Goal: Task Accomplishment & Management: Use online tool/utility

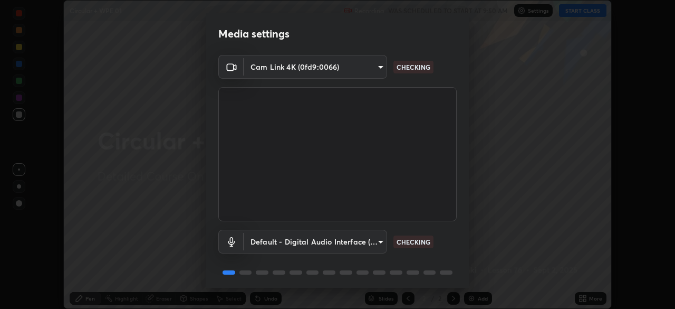
scroll to position [37, 0]
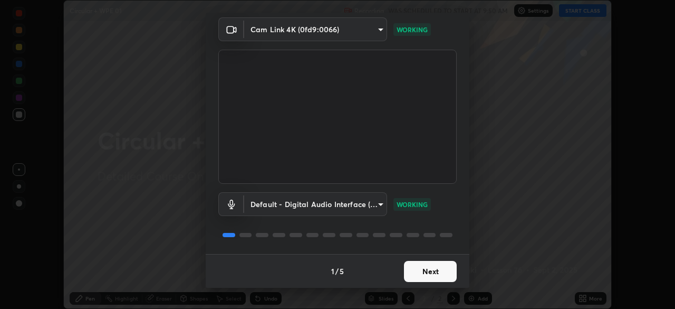
click at [412, 270] on button "Next" at bounding box center [430, 271] width 53 height 21
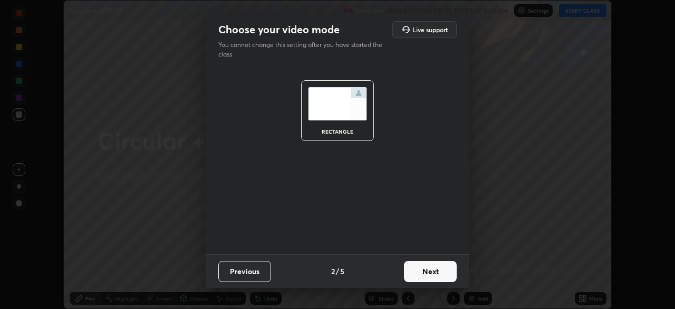
scroll to position [0, 0]
click at [412, 272] on button "Next" at bounding box center [430, 271] width 53 height 21
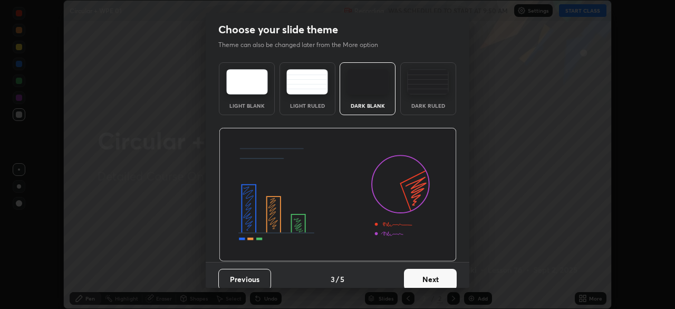
click at [411, 275] on button "Next" at bounding box center [430, 279] width 53 height 21
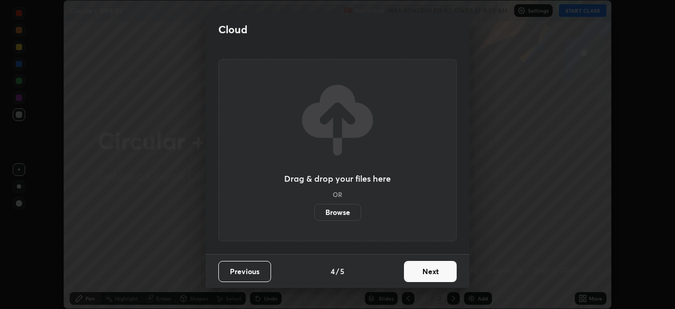
click at [411, 270] on button "Next" at bounding box center [430, 271] width 53 height 21
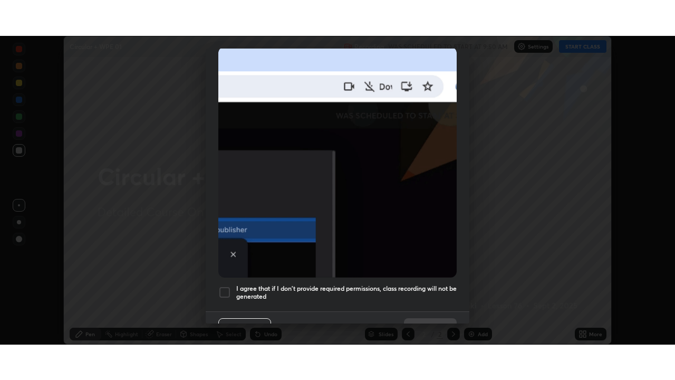
scroll to position [253, 0]
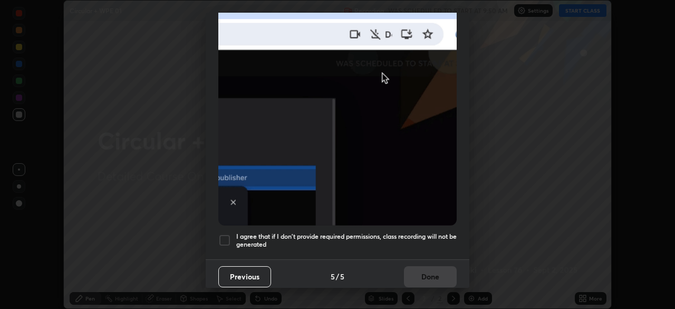
click at [271, 232] on h5 "I agree that if I don't provide required permissions, class recording will not …" at bounding box center [346, 240] width 220 height 16
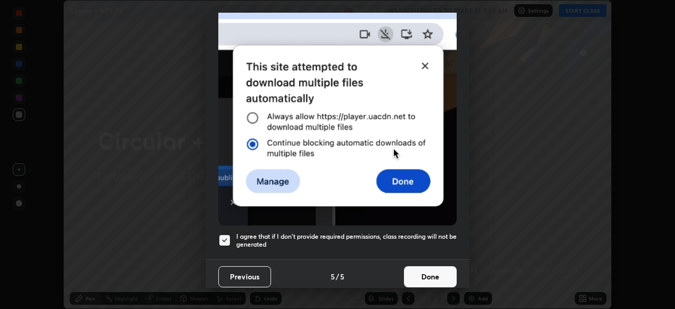
click at [404, 270] on button "Done" at bounding box center [430, 276] width 53 height 21
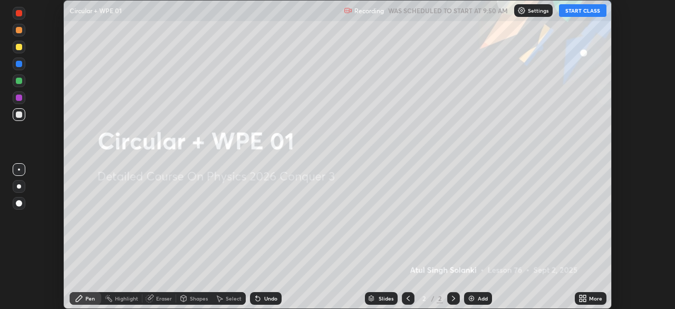
click at [591, 302] on div "More" at bounding box center [591, 298] width 32 height 13
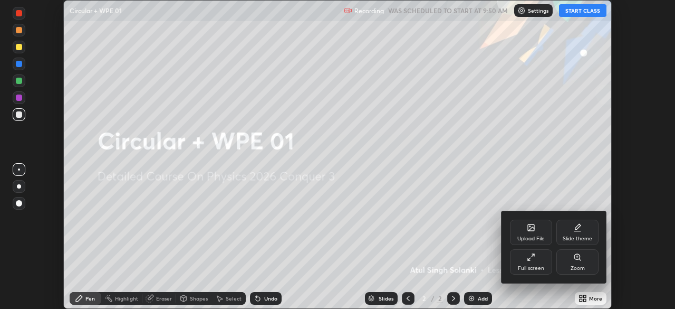
click at [536, 266] on div "Full screen" at bounding box center [531, 267] width 26 height 5
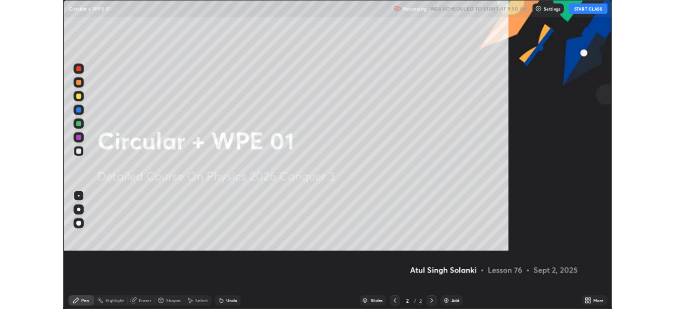
scroll to position [380, 675]
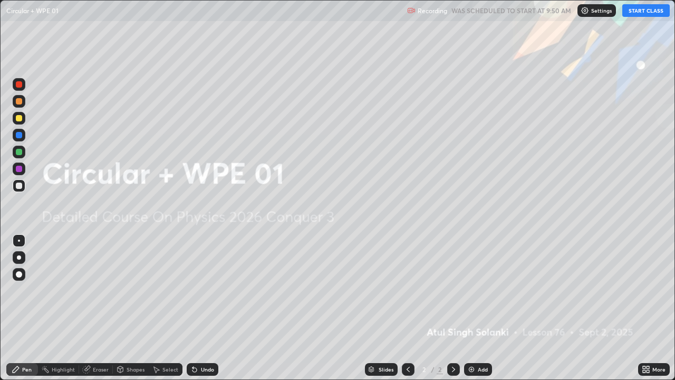
click at [637, 14] on button "START CLASS" at bounding box center [645, 10] width 47 height 13
click at [18, 274] on div at bounding box center [19, 274] width 6 height 6
click at [479, 308] on div "Add" at bounding box center [483, 369] width 10 height 5
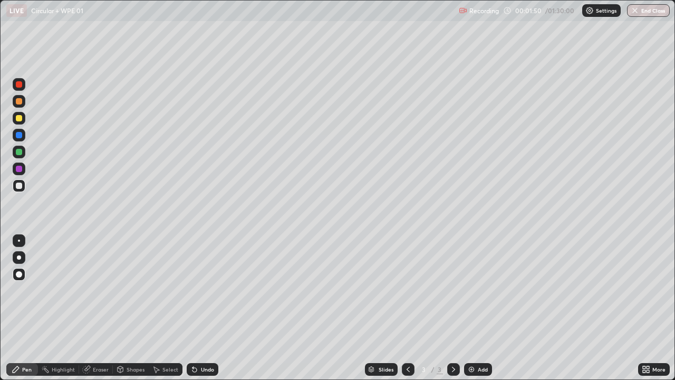
click at [24, 133] on div at bounding box center [19, 135] width 13 height 13
click at [20, 186] on div at bounding box center [19, 186] width 6 height 6
click at [474, 308] on img at bounding box center [471, 369] width 8 height 8
click at [19, 151] on div at bounding box center [19, 152] width 6 height 6
click at [476, 308] on div "Add" at bounding box center [478, 369] width 28 height 13
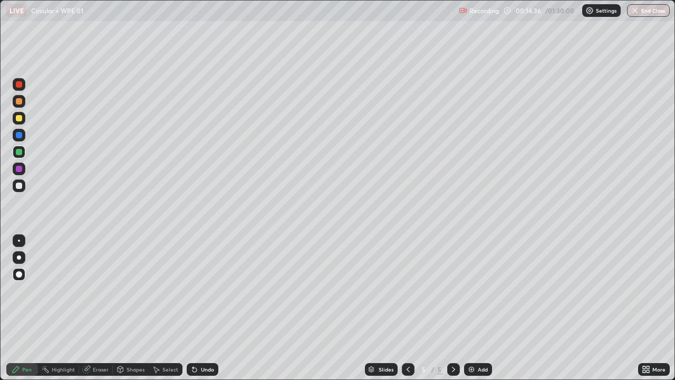
click at [21, 187] on div at bounding box center [19, 186] width 6 height 6
click at [98, 308] on div "Eraser" at bounding box center [101, 369] width 16 height 5
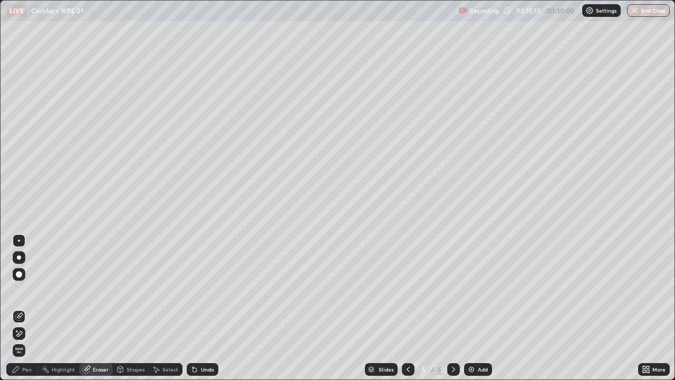
click at [25, 308] on div "Pen" at bounding box center [26, 369] width 9 height 5
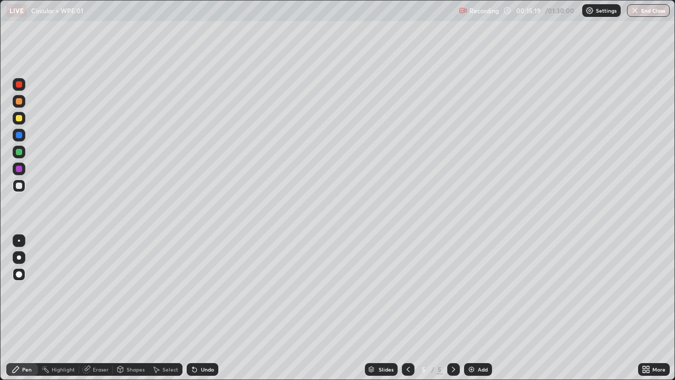
click at [98, 308] on div "Eraser" at bounding box center [101, 369] width 16 height 5
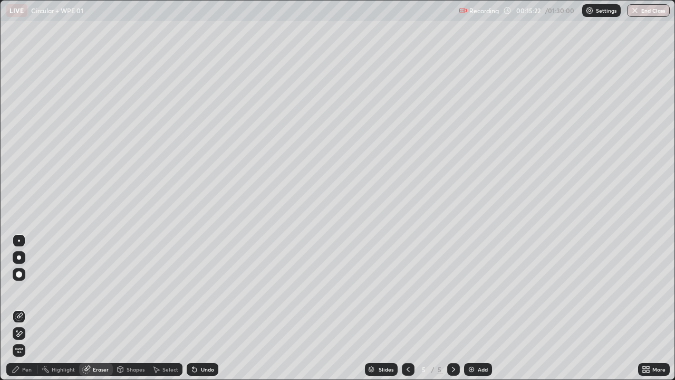
click at [22, 308] on div "Pen" at bounding box center [26, 369] width 9 height 5
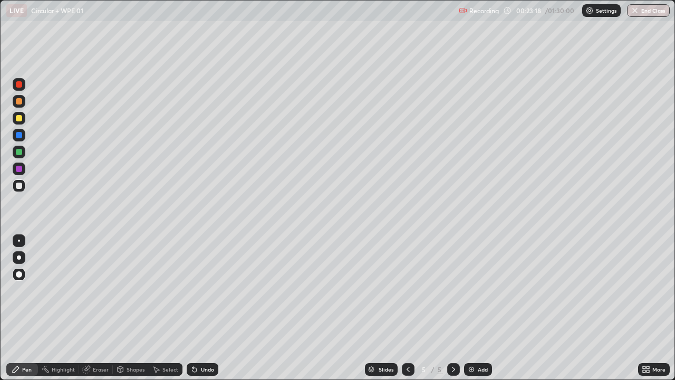
click at [100, 308] on div "Eraser" at bounding box center [101, 369] width 16 height 5
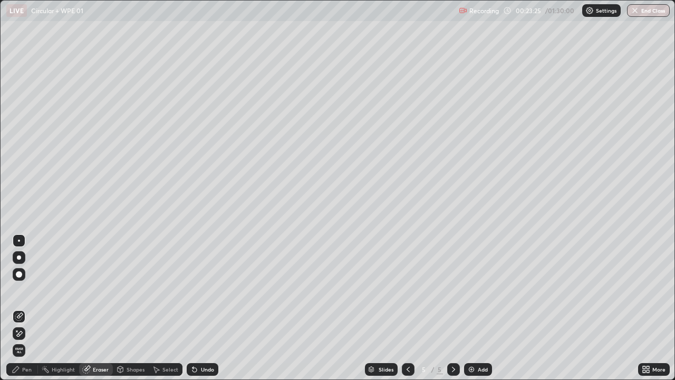
click at [26, 308] on div "Pen" at bounding box center [26, 369] width 9 height 5
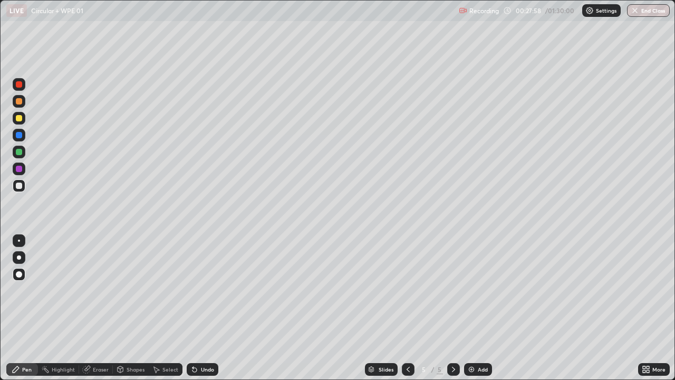
click at [103, 308] on div "Eraser" at bounding box center [101, 369] width 16 height 5
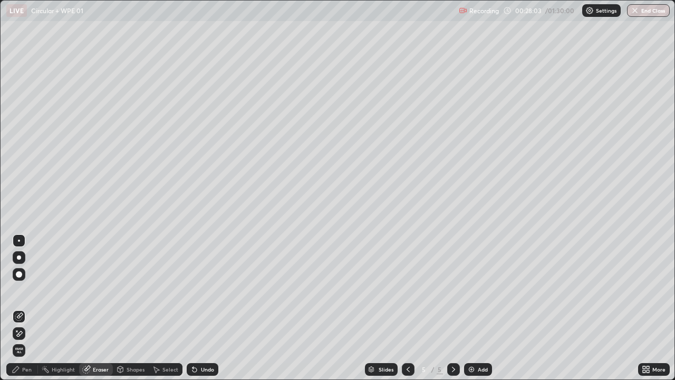
click at [33, 308] on div "Pen" at bounding box center [22, 369] width 32 height 13
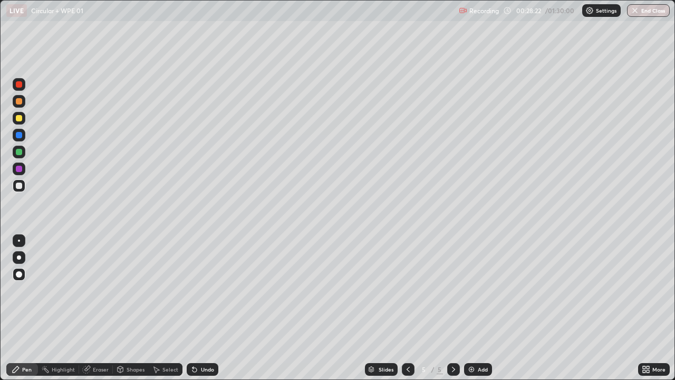
click at [28, 308] on div "Pen" at bounding box center [26, 369] width 9 height 5
click at [482, 308] on div "Add" at bounding box center [483, 369] width 10 height 5
click at [20, 152] on div at bounding box center [19, 152] width 6 height 6
click at [22, 184] on div at bounding box center [19, 186] width 6 height 6
click at [20, 152] on div at bounding box center [19, 152] width 6 height 6
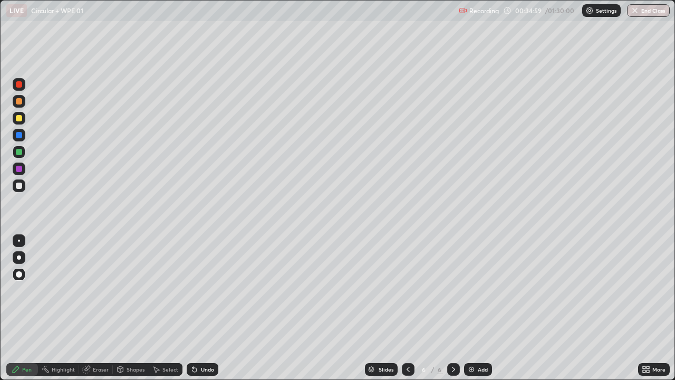
click at [24, 186] on div at bounding box center [19, 185] width 13 height 13
click at [23, 150] on div at bounding box center [19, 152] width 13 height 13
click at [478, 308] on div "Add" at bounding box center [483, 369] width 10 height 5
click at [21, 187] on div at bounding box center [19, 186] width 6 height 6
click at [484, 308] on div "Add" at bounding box center [483, 369] width 10 height 5
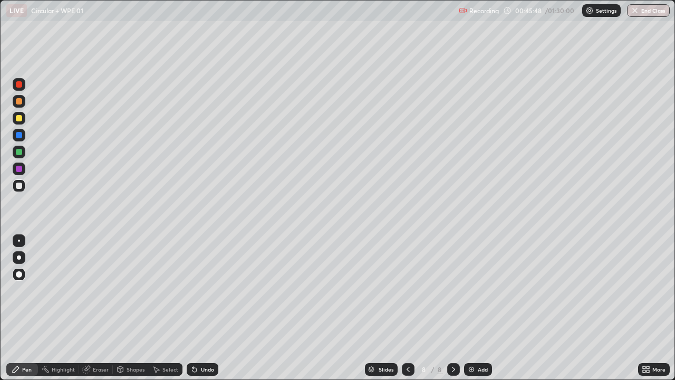
click at [25, 153] on div at bounding box center [19, 152] width 13 height 13
click at [20, 169] on div at bounding box center [19, 169] width 6 height 6
click at [20, 186] on div at bounding box center [19, 186] width 6 height 6
click at [21, 152] on div at bounding box center [19, 152] width 6 height 6
click at [20, 186] on div at bounding box center [19, 186] width 6 height 6
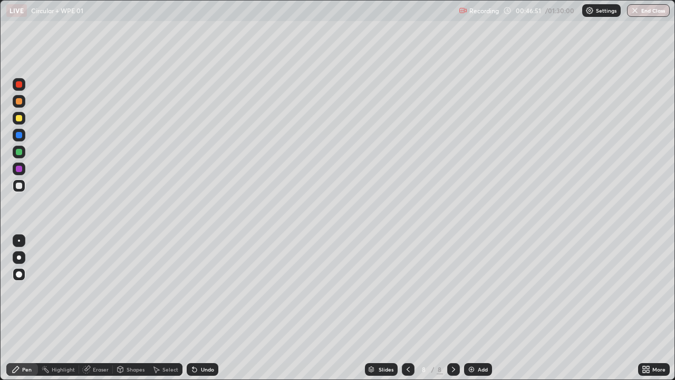
click at [20, 152] on div at bounding box center [19, 152] width 6 height 6
click at [19, 185] on div at bounding box center [19, 186] width 6 height 6
click at [20, 152] on div at bounding box center [19, 152] width 6 height 6
click at [483, 308] on div "Add" at bounding box center [483, 369] width 10 height 5
click at [20, 188] on div at bounding box center [19, 186] width 6 height 6
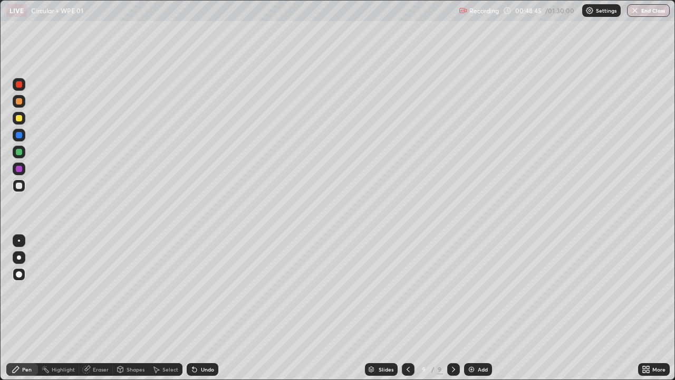
click at [21, 188] on div at bounding box center [19, 186] width 6 height 6
click at [22, 152] on div at bounding box center [19, 152] width 6 height 6
click at [22, 134] on div at bounding box center [19, 135] width 6 height 6
click at [20, 152] on div at bounding box center [19, 152] width 6 height 6
click at [21, 137] on div at bounding box center [19, 135] width 6 height 6
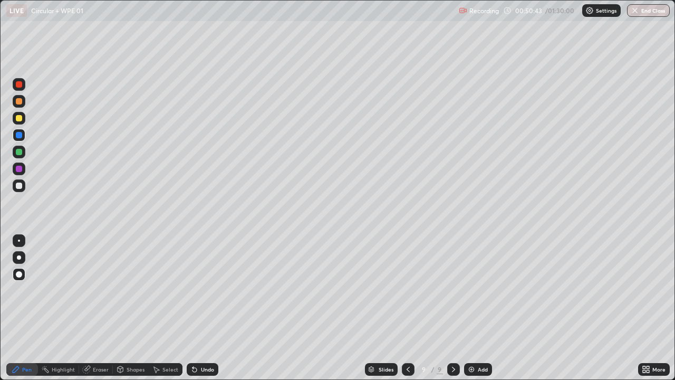
click at [17, 154] on div at bounding box center [19, 152] width 6 height 6
click at [19, 136] on div at bounding box center [19, 135] width 6 height 6
click at [21, 154] on div at bounding box center [19, 152] width 6 height 6
click at [23, 152] on div at bounding box center [19, 152] width 13 height 13
click at [22, 138] on div at bounding box center [19, 135] width 13 height 13
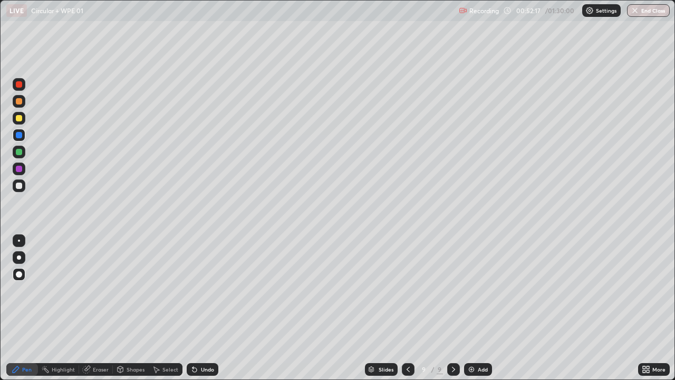
click at [479, 308] on div "Add" at bounding box center [483, 369] width 10 height 5
click at [20, 185] on div at bounding box center [19, 186] width 6 height 6
click at [24, 168] on div at bounding box center [19, 168] width 13 height 13
click at [22, 154] on div at bounding box center [19, 152] width 6 height 6
click at [21, 186] on div at bounding box center [19, 186] width 6 height 6
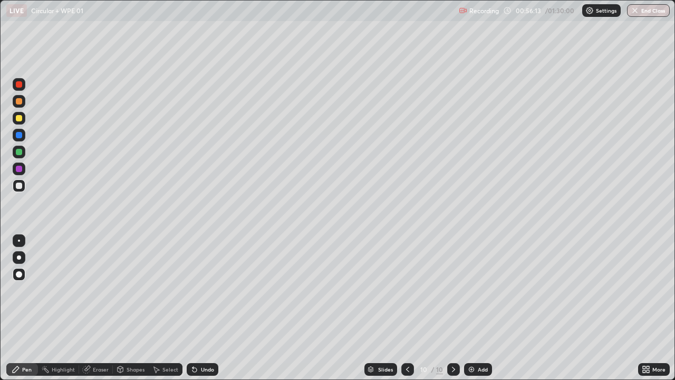
click at [19, 85] on div at bounding box center [19, 84] width 6 height 6
click at [23, 152] on div at bounding box center [19, 152] width 13 height 13
click at [22, 154] on div at bounding box center [19, 152] width 6 height 6
click at [21, 151] on div at bounding box center [19, 152] width 6 height 6
click at [408, 308] on icon at bounding box center [407, 369] width 3 height 5
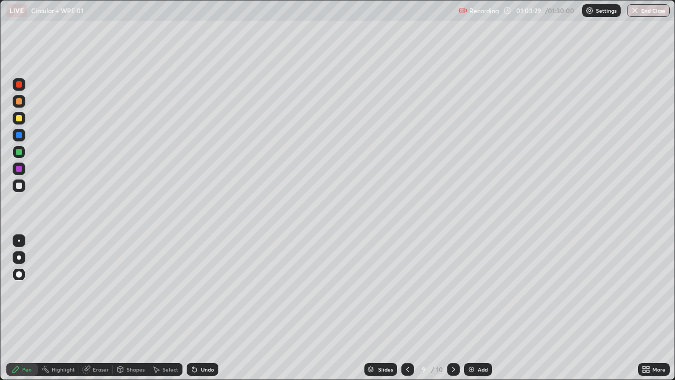
click at [453, 308] on icon at bounding box center [453, 369] width 8 height 8
click at [474, 308] on img at bounding box center [471, 369] width 8 height 8
click at [21, 187] on div at bounding box center [19, 186] width 6 height 6
click at [23, 84] on div at bounding box center [19, 84] width 13 height 13
click at [20, 186] on div at bounding box center [19, 186] width 6 height 6
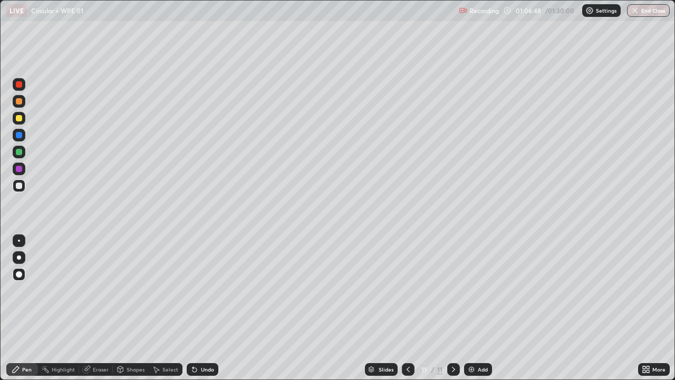
click at [21, 136] on div at bounding box center [19, 135] width 6 height 6
click at [23, 154] on div at bounding box center [19, 152] width 13 height 13
click at [23, 186] on div at bounding box center [19, 185] width 13 height 13
click at [23, 85] on div at bounding box center [19, 84] width 13 height 13
click at [21, 170] on div at bounding box center [19, 169] width 6 height 6
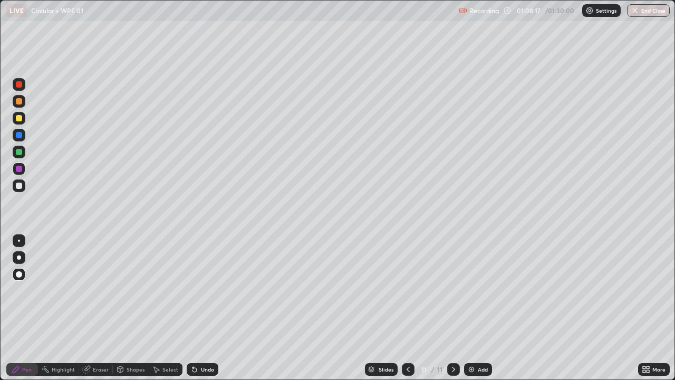
click at [24, 88] on div at bounding box center [19, 84] width 13 height 13
click at [21, 152] on div at bounding box center [19, 152] width 6 height 6
click at [21, 171] on div at bounding box center [19, 169] width 6 height 6
click at [207, 308] on div "Undo" at bounding box center [207, 369] width 13 height 5
click at [481, 308] on div "Add" at bounding box center [483, 369] width 10 height 5
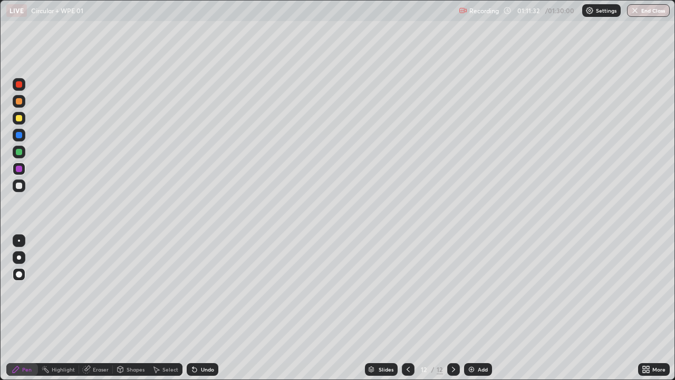
click at [23, 186] on div at bounding box center [19, 185] width 13 height 13
click at [21, 83] on div at bounding box center [19, 84] width 6 height 6
click at [21, 185] on div at bounding box center [19, 186] width 6 height 6
click at [23, 152] on div at bounding box center [19, 152] width 13 height 13
click at [24, 84] on div at bounding box center [19, 84] width 13 height 13
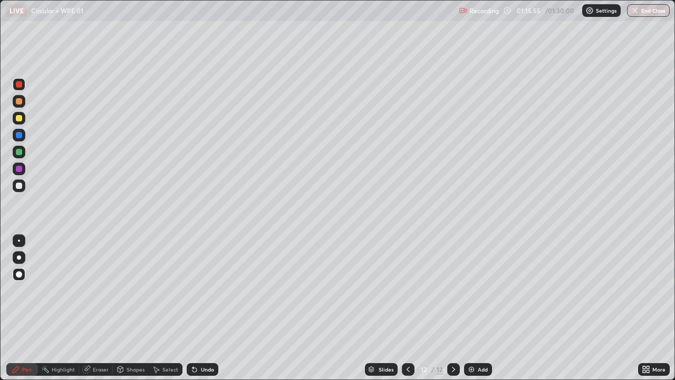
click at [407, 308] on icon at bounding box center [408, 369] width 8 height 8
click at [453, 308] on icon at bounding box center [453, 369] width 8 height 8
click at [21, 152] on div at bounding box center [19, 152] width 6 height 6
click at [480, 308] on div "Add" at bounding box center [483, 369] width 10 height 5
click at [21, 186] on div at bounding box center [19, 186] width 6 height 6
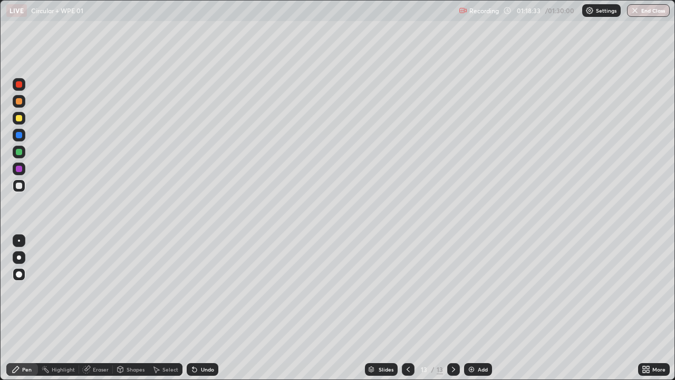
click at [24, 152] on div at bounding box center [19, 152] width 13 height 13
click at [21, 87] on div at bounding box center [19, 84] width 6 height 6
click at [22, 154] on div at bounding box center [19, 152] width 6 height 6
click at [20, 170] on div at bounding box center [19, 169] width 6 height 6
click at [22, 132] on div at bounding box center [19, 135] width 6 height 6
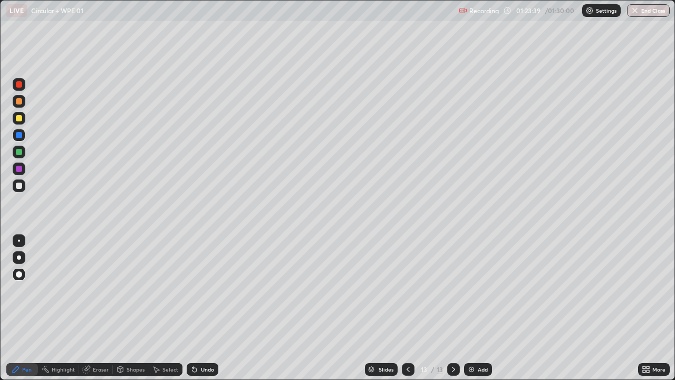
click at [21, 185] on div at bounding box center [19, 186] width 6 height 6
click at [23, 84] on div at bounding box center [19, 84] width 13 height 13
click at [19, 151] on div at bounding box center [19, 152] width 6 height 6
click at [108, 308] on div "Eraser" at bounding box center [101, 369] width 16 height 5
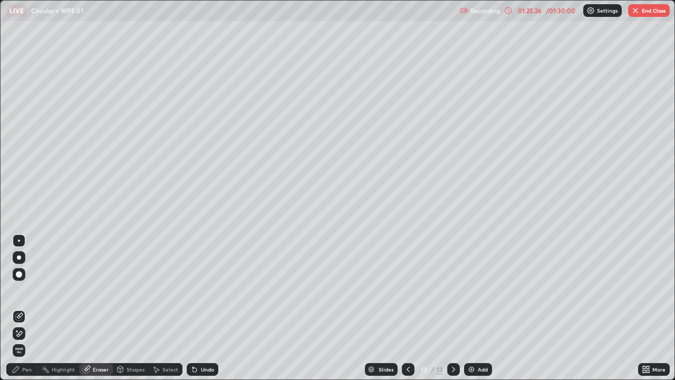
click at [474, 308] on img at bounding box center [471, 369] width 8 height 8
click at [20, 274] on div at bounding box center [19, 274] width 6 height 6
click at [21, 275] on div at bounding box center [19, 274] width 6 height 6
click at [21, 308] on div "Pen" at bounding box center [22, 369] width 32 height 13
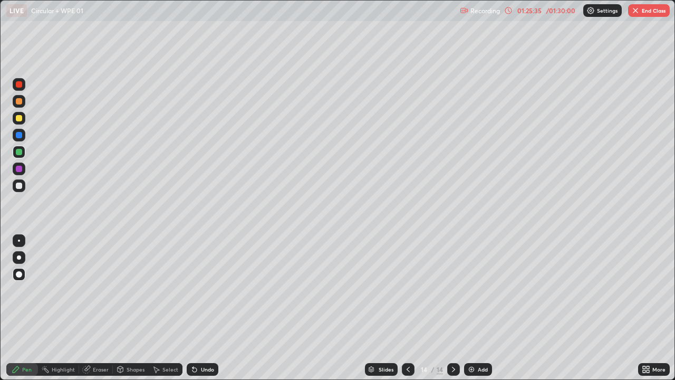
click at [20, 184] on div at bounding box center [19, 186] width 6 height 6
click at [23, 152] on div at bounding box center [19, 152] width 13 height 13
click at [98, 308] on div "Eraser" at bounding box center [101, 369] width 16 height 5
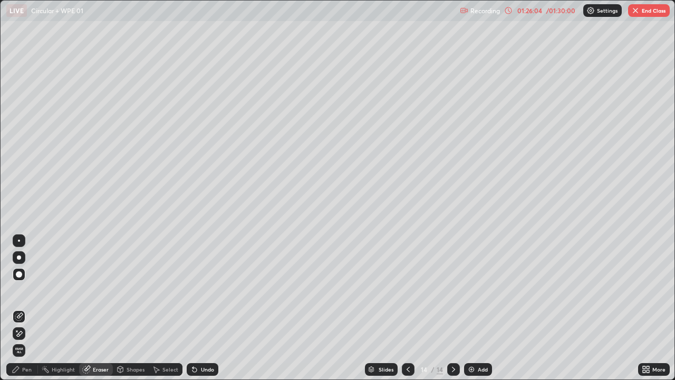
click at [28, 308] on div "Pen" at bounding box center [26, 369] width 9 height 5
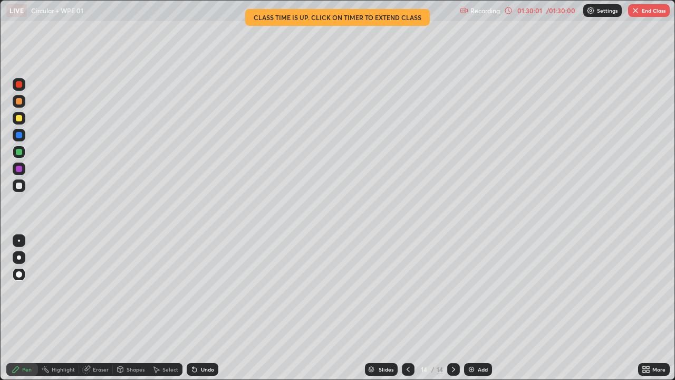
click at [635, 15] on button "End Class" at bounding box center [649, 10] width 42 height 13
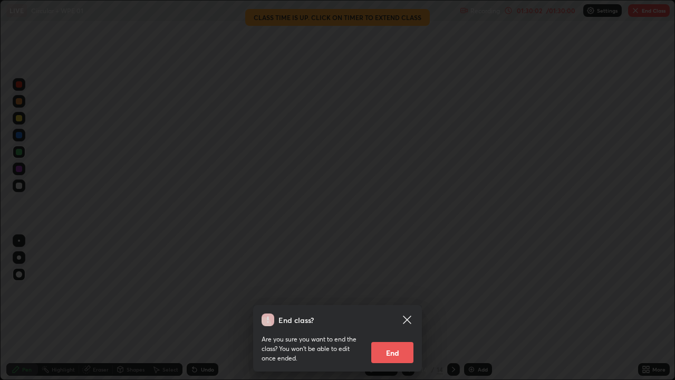
click at [397, 308] on button "End" at bounding box center [392, 352] width 42 height 21
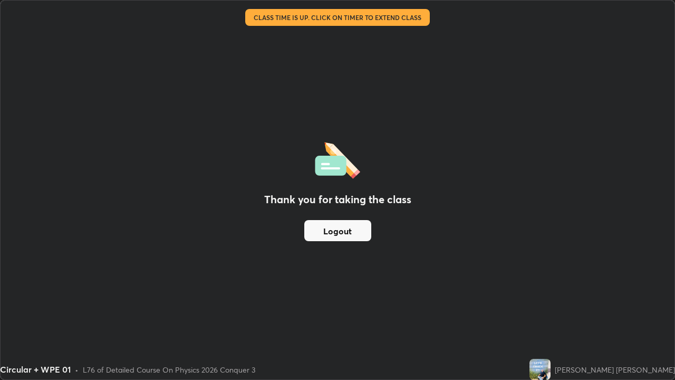
click at [343, 231] on button "Logout" at bounding box center [337, 230] width 67 height 21
click at [346, 229] on button "Logout" at bounding box center [337, 230] width 67 height 21
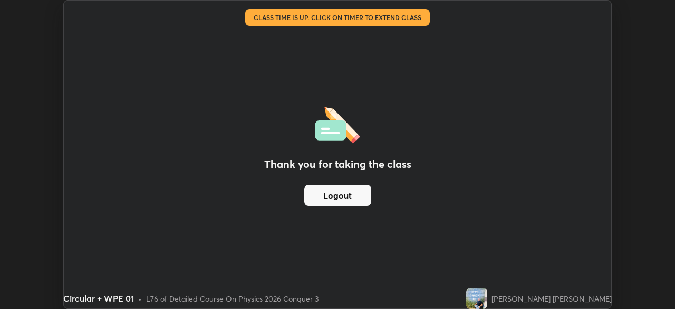
scroll to position [52442, 52076]
